Goal: Information Seeking & Learning: Learn about a topic

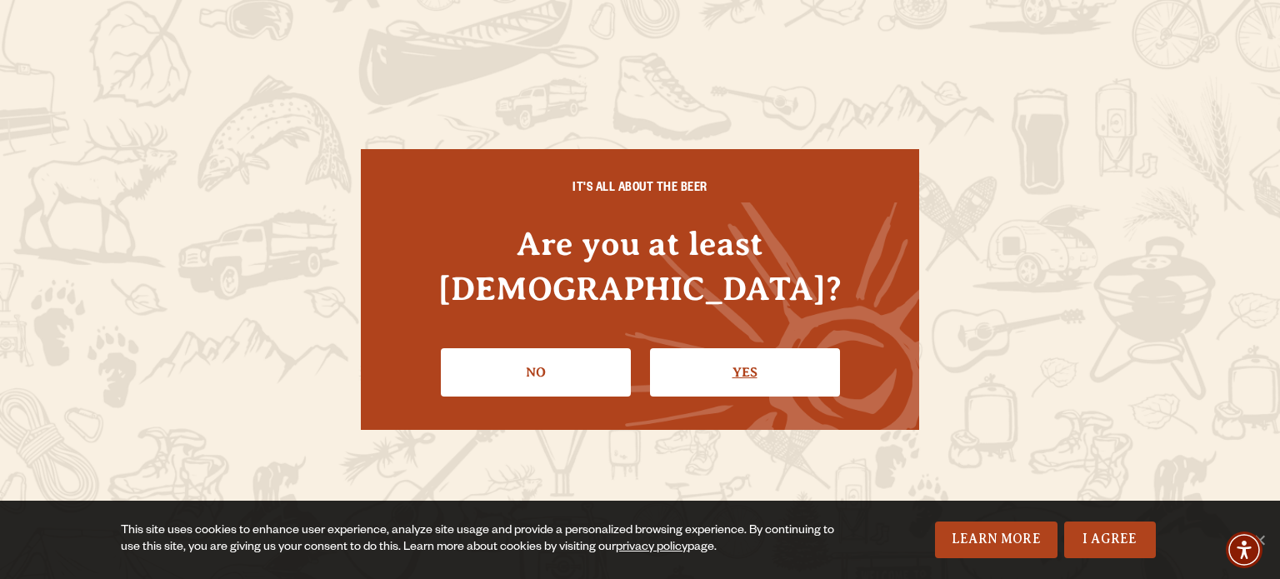
click at [732, 348] on link "Yes" at bounding box center [745, 372] width 190 height 48
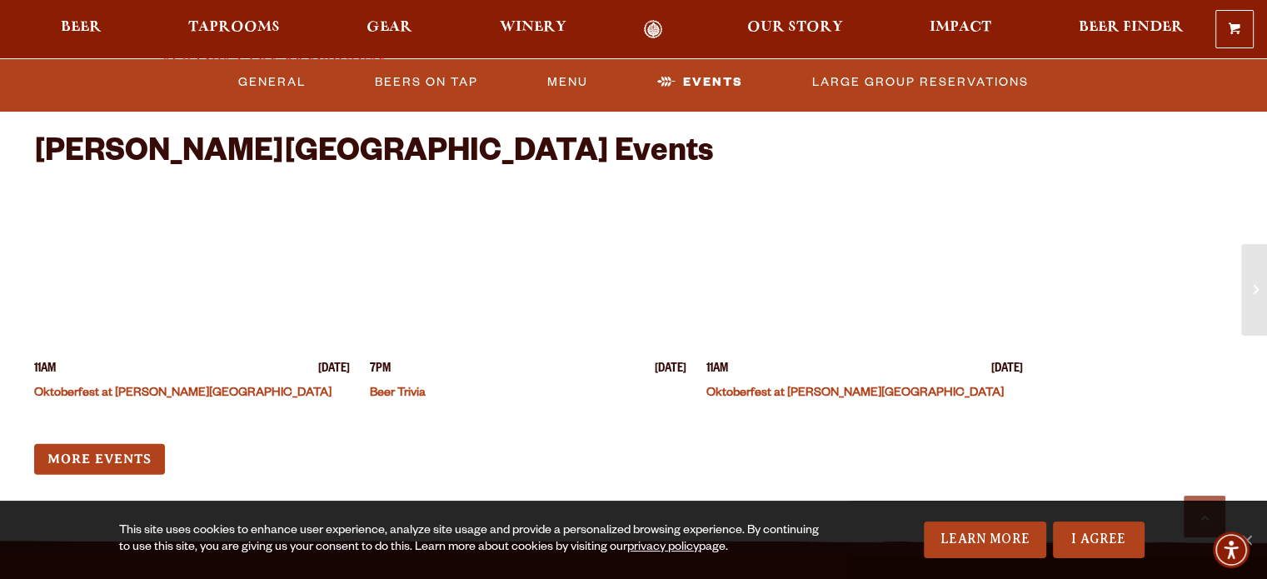
scroll to position [3853, 0]
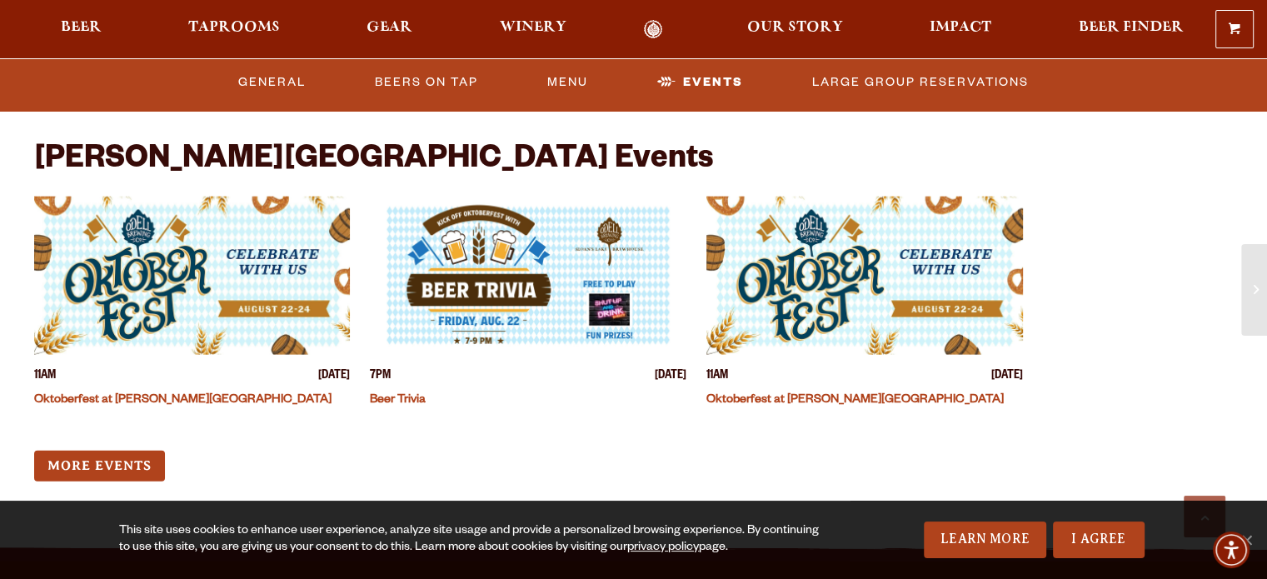
click at [879, 252] on img "View event details" at bounding box center [865, 276] width 317 height 158
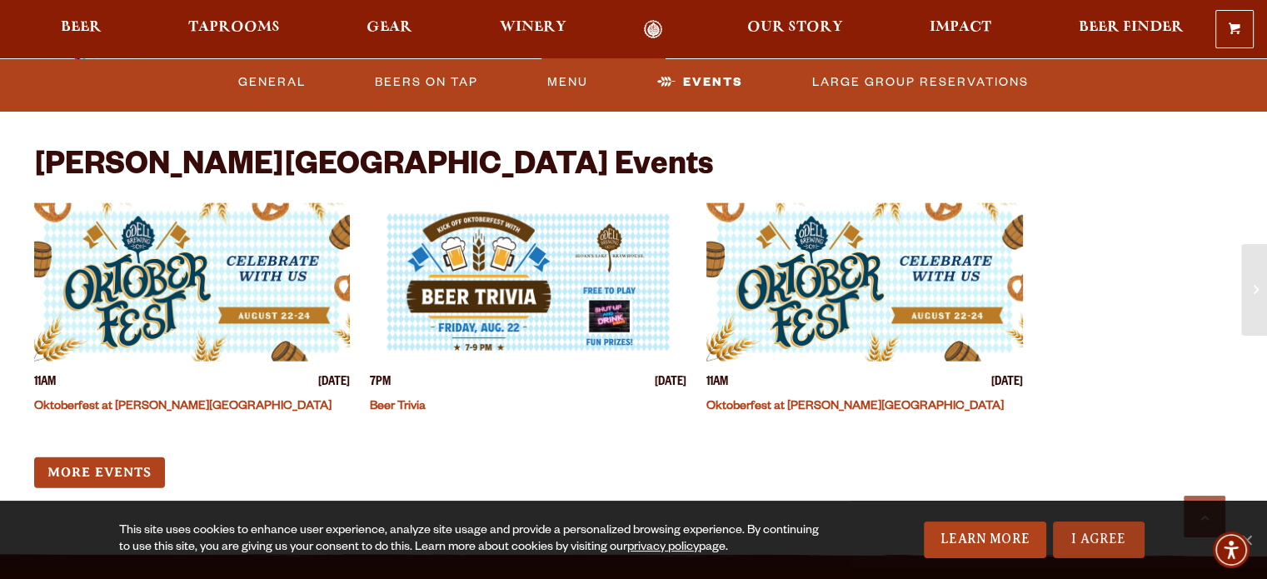
click at [1096, 541] on link "I Agree" at bounding box center [1099, 540] width 92 height 37
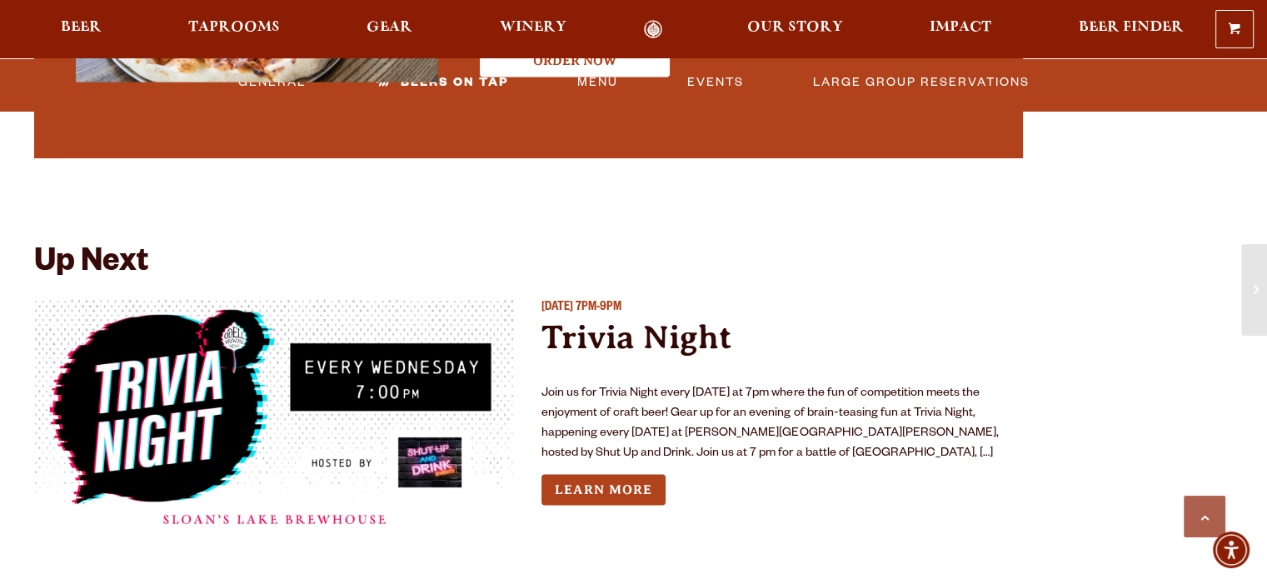
scroll to position [3403, 0]
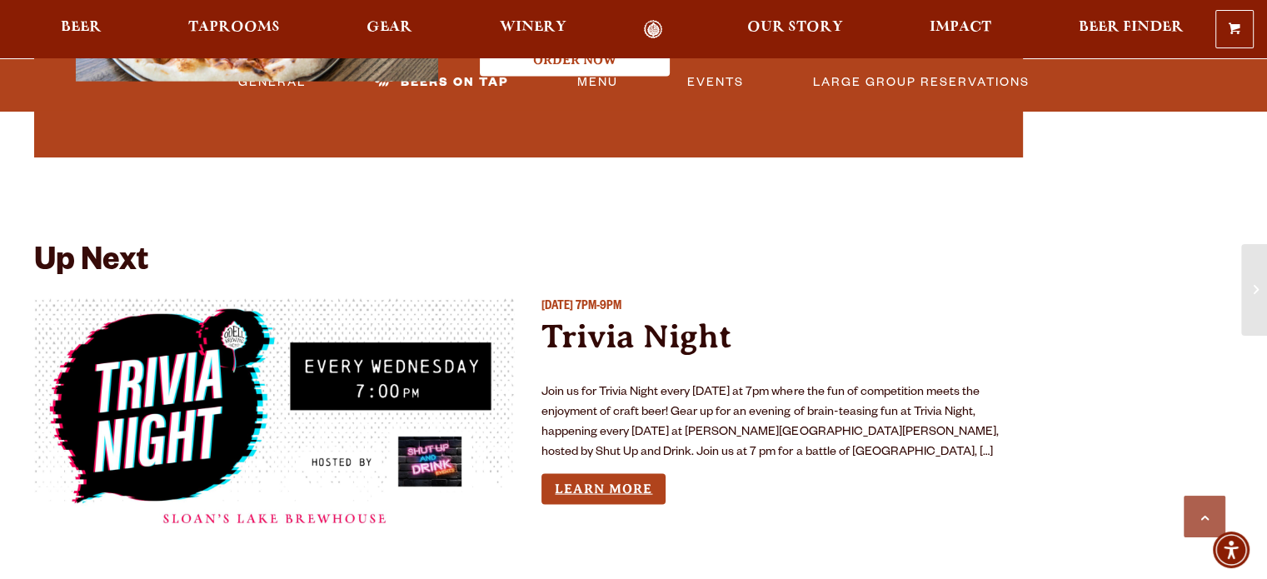
click at [627, 474] on link "Learn More" at bounding box center [604, 489] width 124 height 31
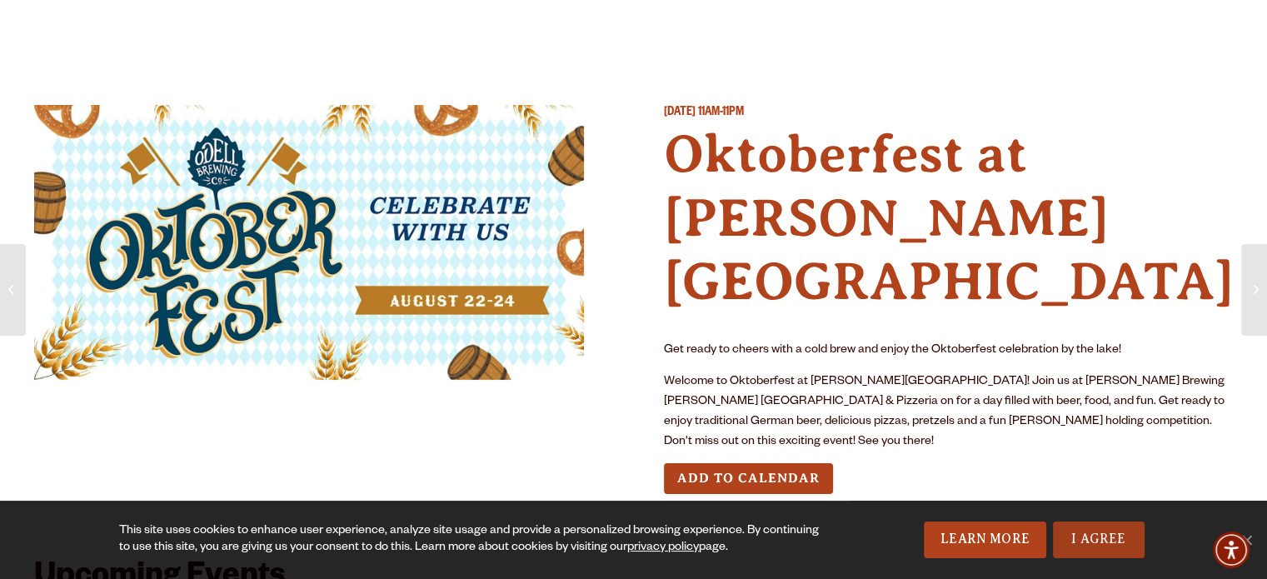
click at [1096, 535] on link "I Agree" at bounding box center [1099, 540] width 92 height 37
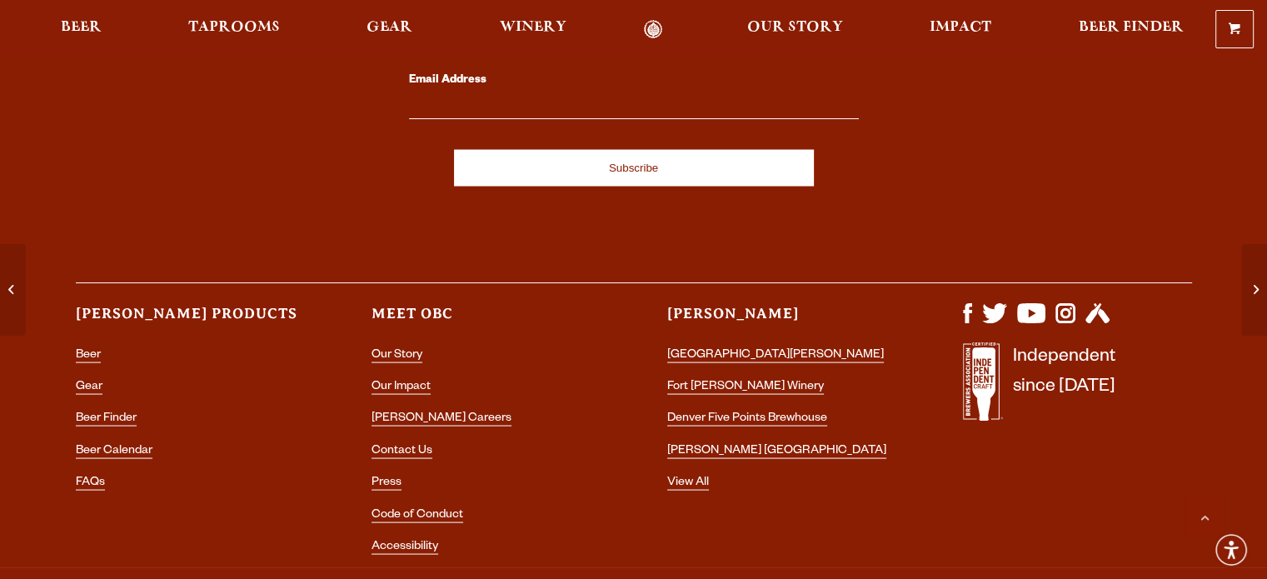
scroll to position [3125, 0]
